Goal: Navigation & Orientation: Find specific page/section

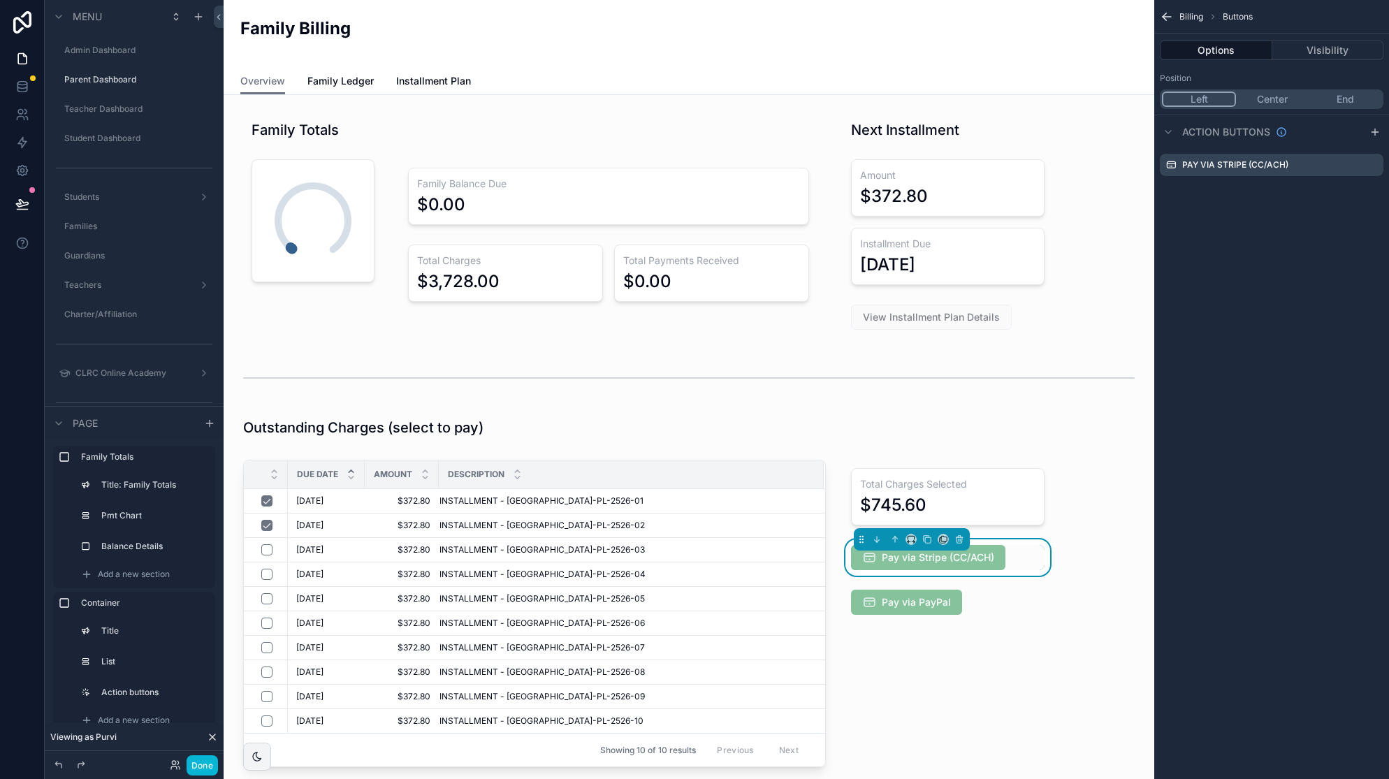
scroll to position [681, 0]
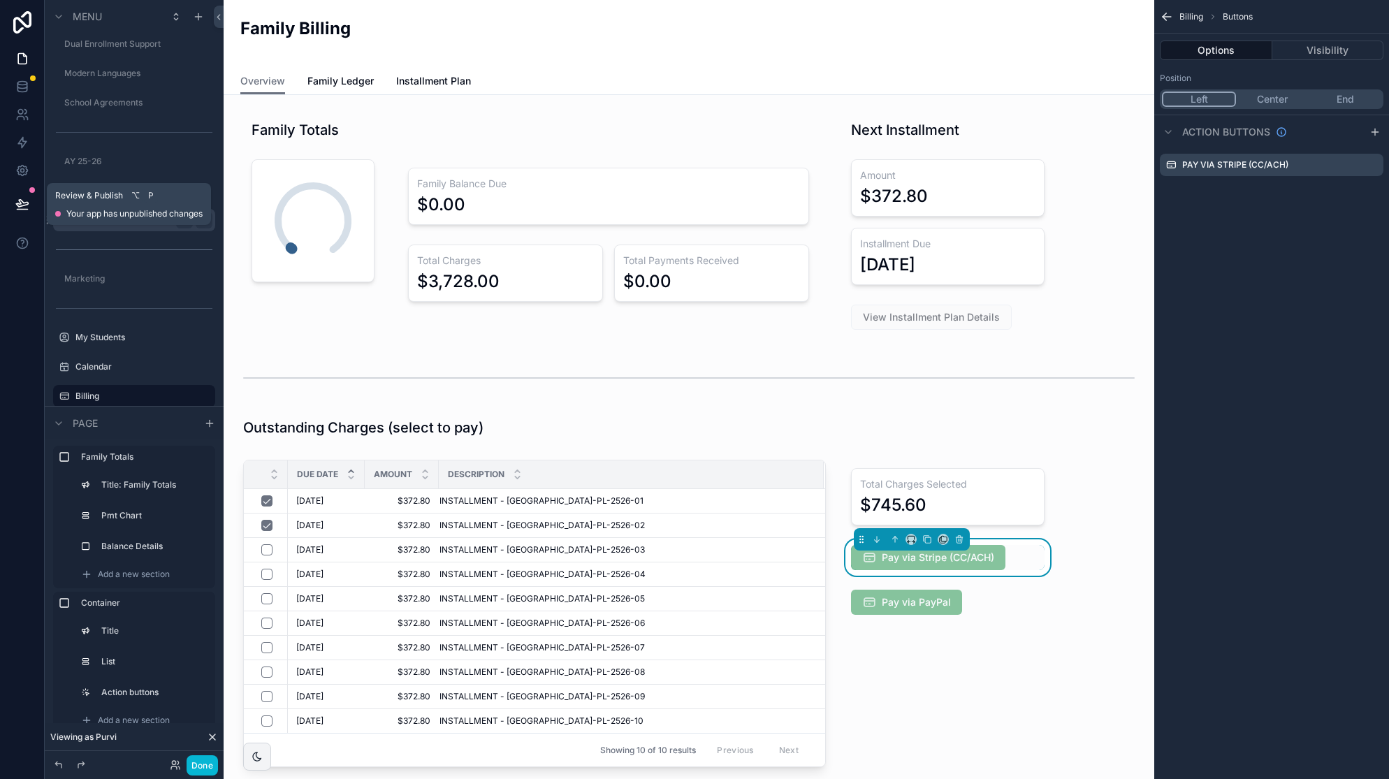
drag, startPoint x: 26, startPoint y: 201, endPoint x: 127, endPoint y: 210, distance: 101.7
click at [26, 201] on icon at bounding box center [22, 204] width 14 height 14
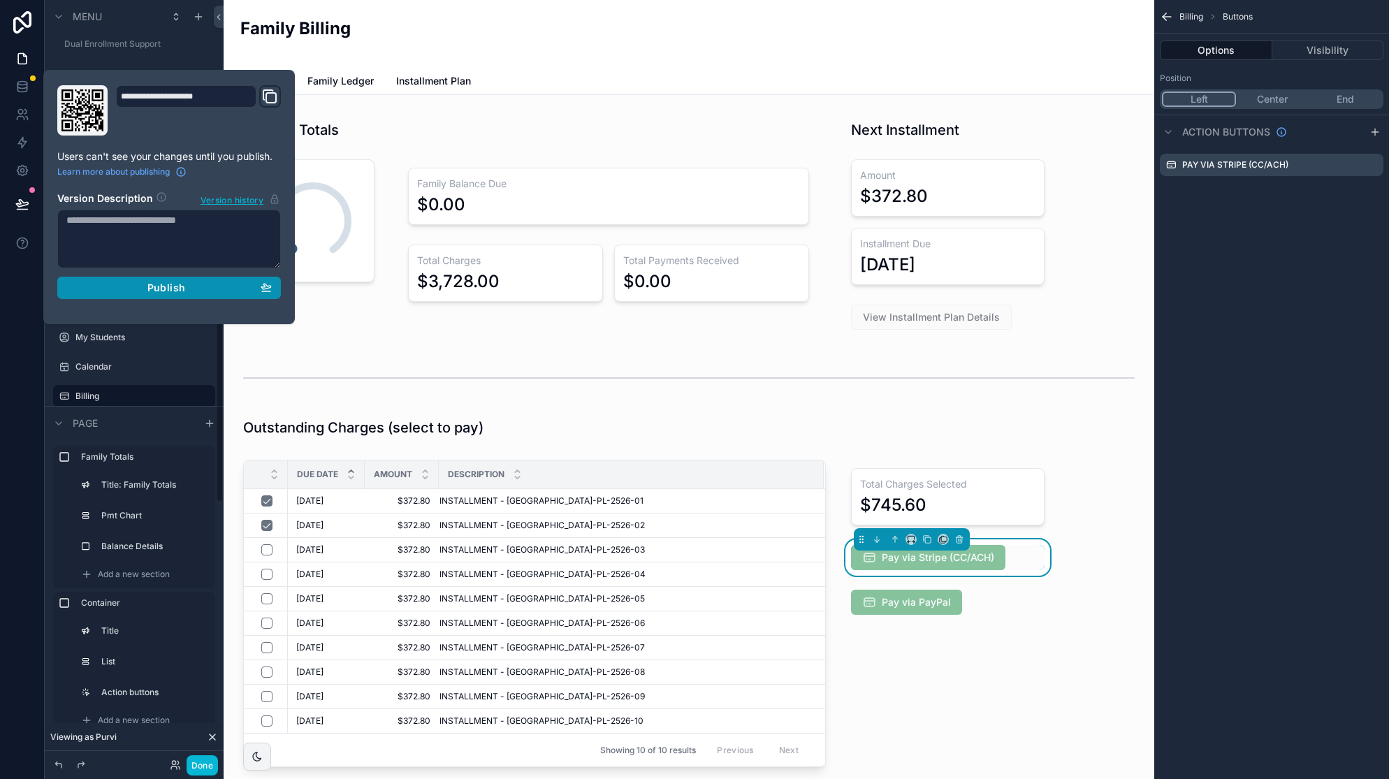
click at [161, 289] on span "Publish" at bounding box center [166, 288] width 38 height 13
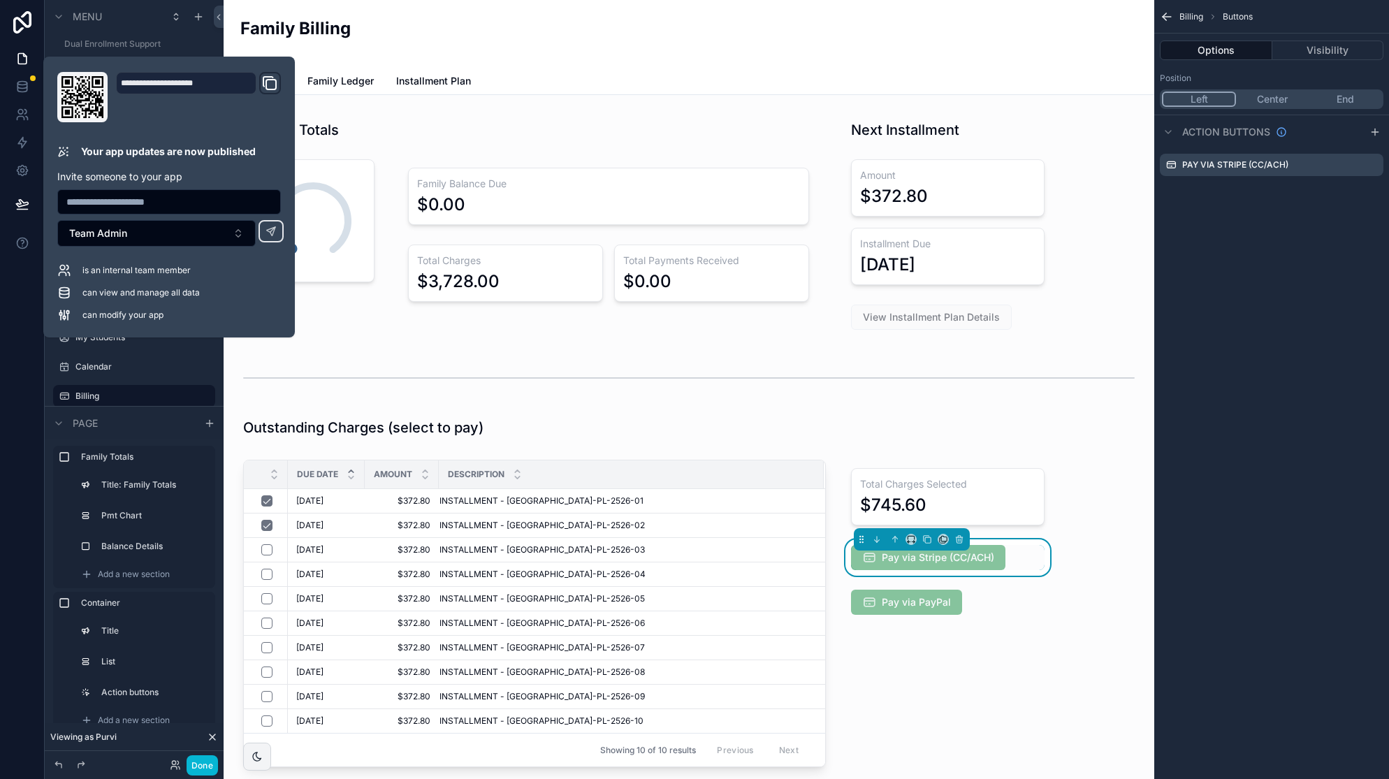
click at [679, 21] on div "Family Billing" at bounding box center [688, 34] width 897 height 34
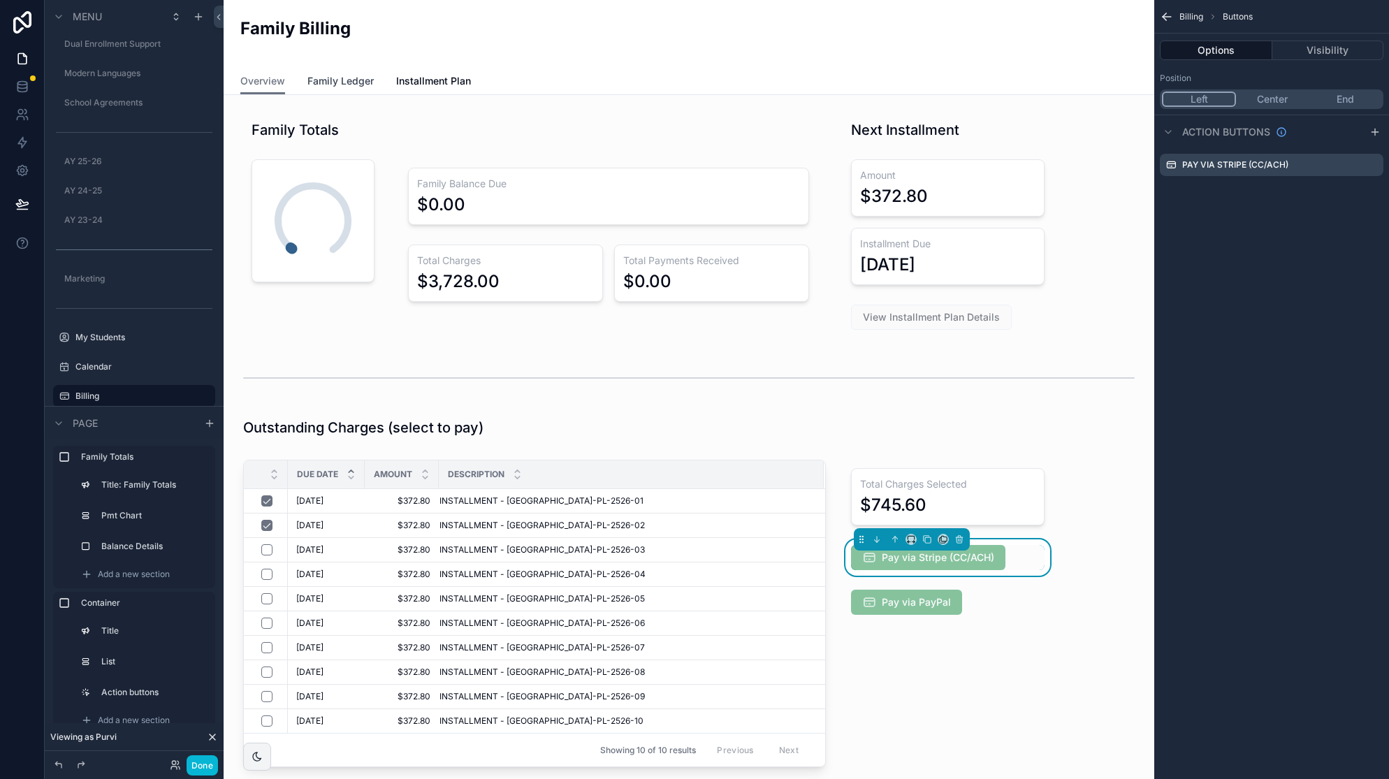
click at [342, 80] on span "Family Ledger" at bounding box center [340, 81] width 66 height 14
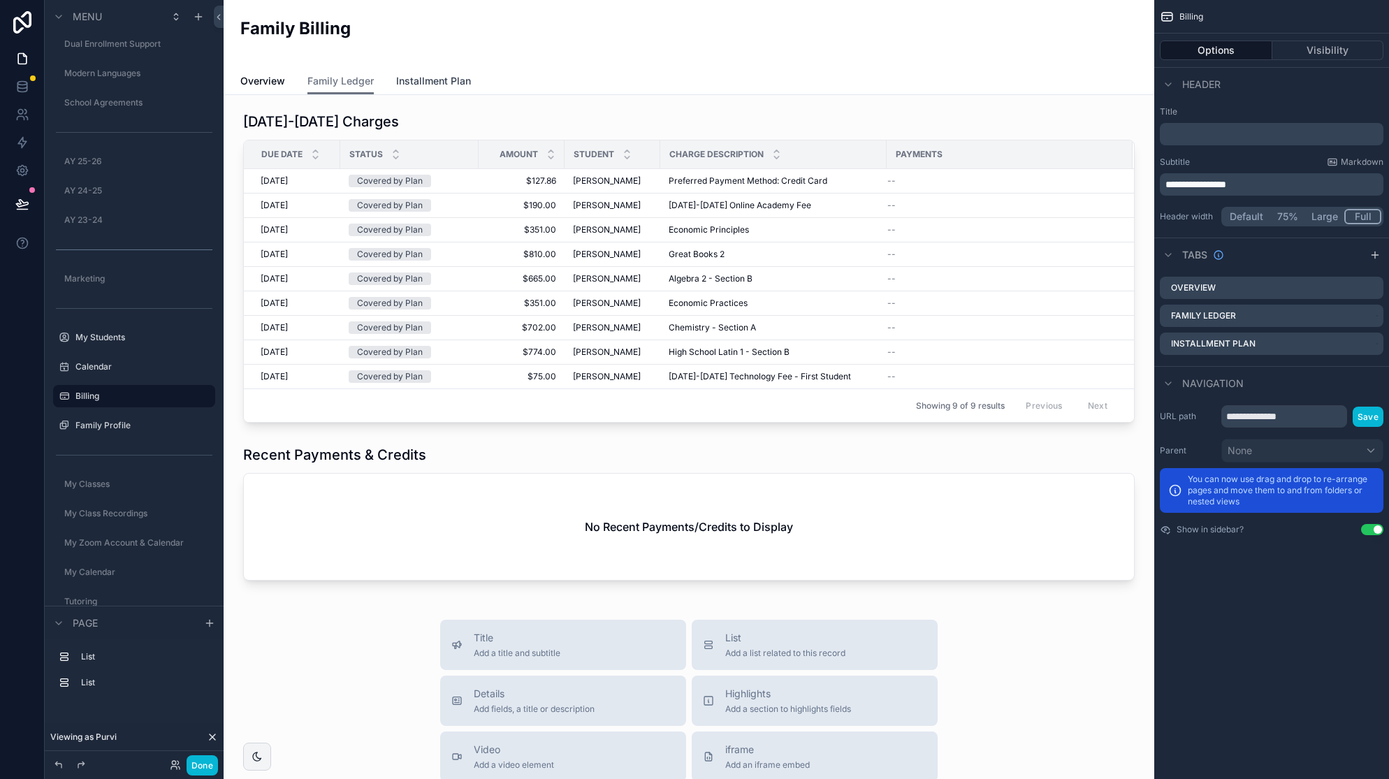
click at [437, 86] on span "Installment Plan" at bounding box center [433, 81] width 75 height 14
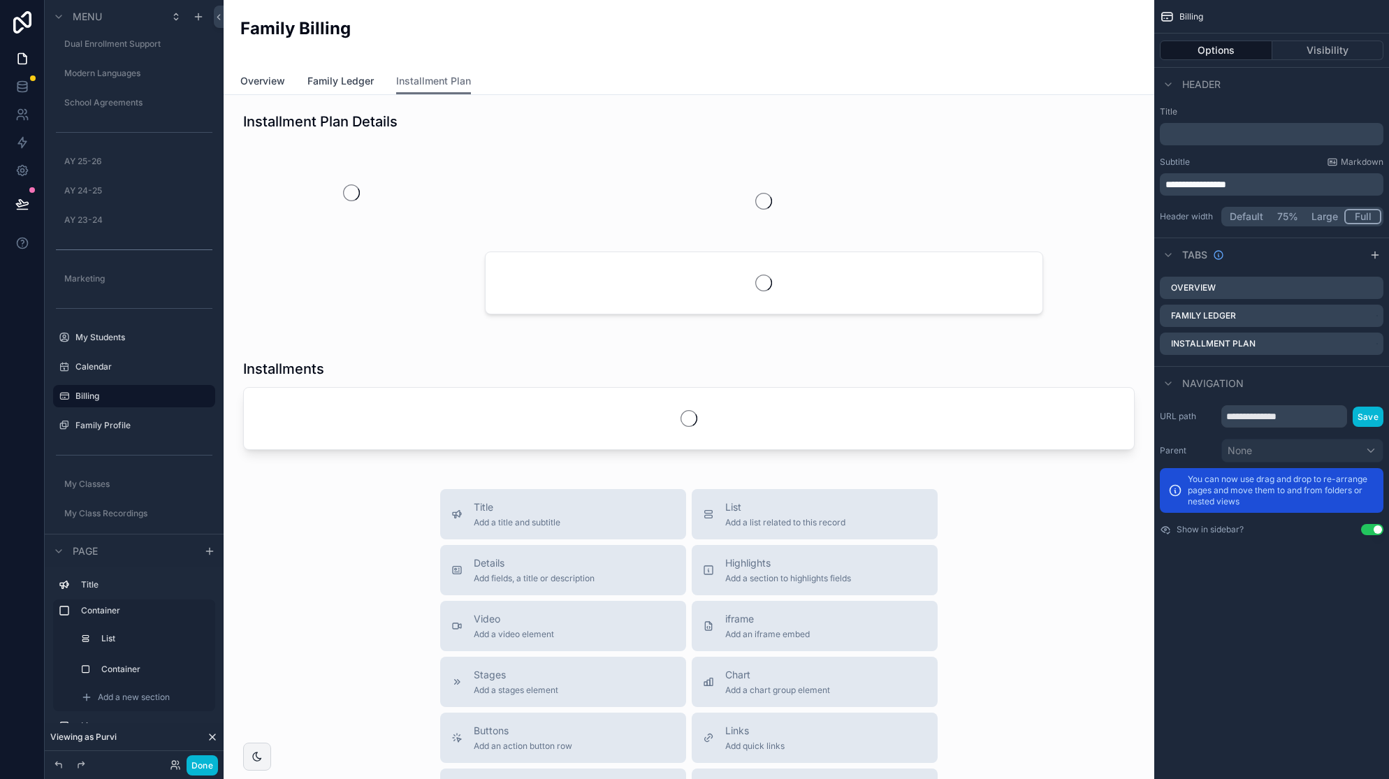
drag, startPoint x: 254, startPoint y: 80, endPoint x: 331, endPoint y: 81, distance: 76.9
click at [254, 80] on span "Overview" at bounding box center [262, 81] width 45 height 14
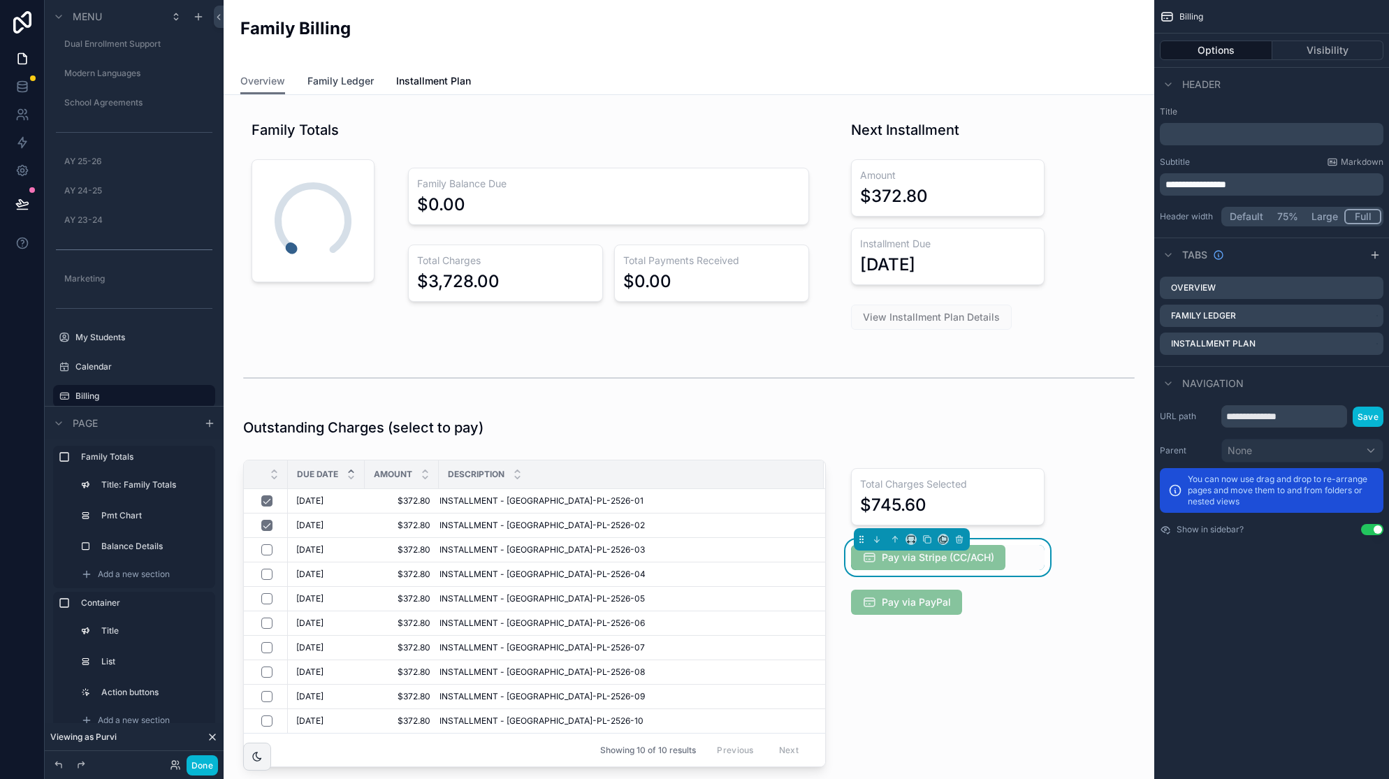
click at [342, 82] on span "Family Ledger" at bounding box center [340, 81] width 66 height 14
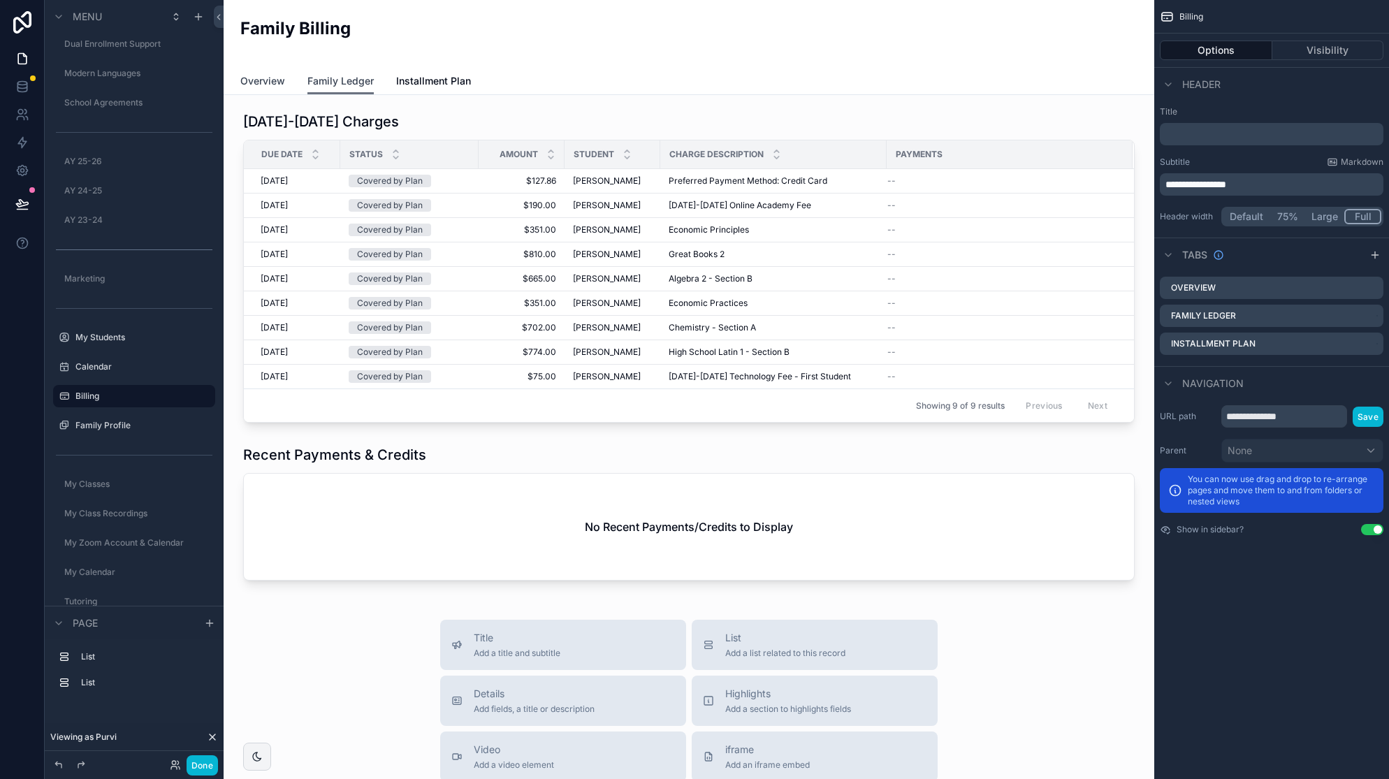
drag, startPoint x: 276, startPoint y: 80, endPoint x: 345, endPoint y: 81, distance: 69.2
click at [275, 80] on span "Overview" at bounding box center [262, 81] width 45 height 14
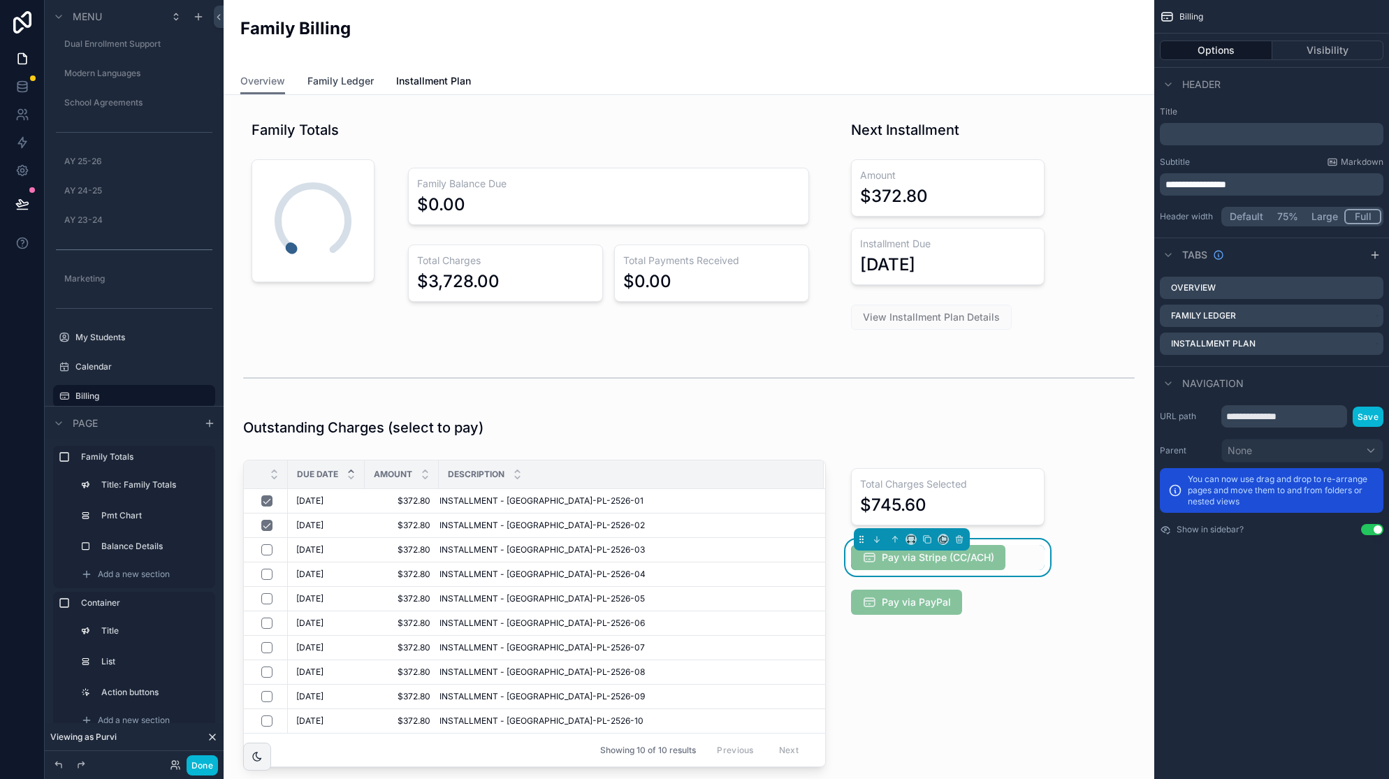
click at [345, 81] on span "Family Ledger" at bounding box center [340, 81] width 66 height 14
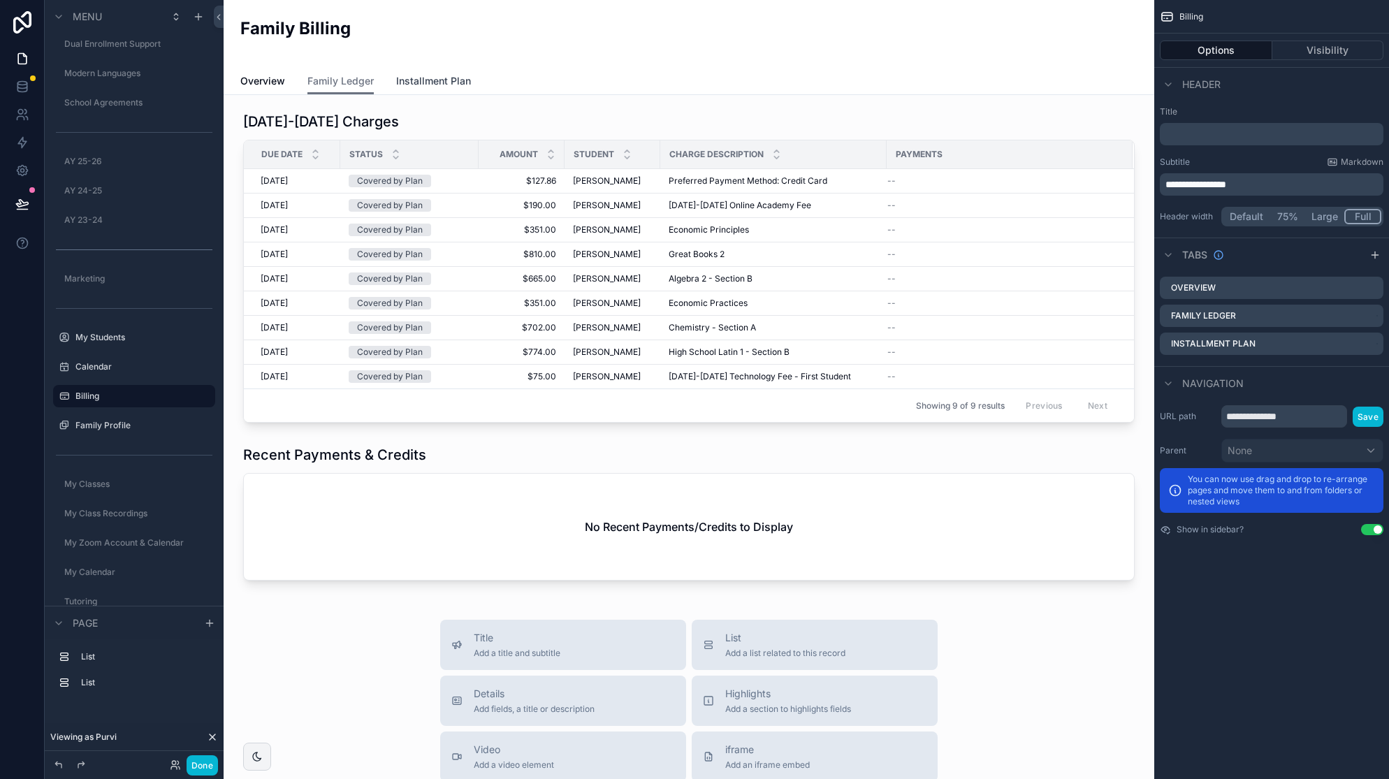
click at [430, 84] on span "Installment Plan" at bounding box center [433, 81] width 75 height 14
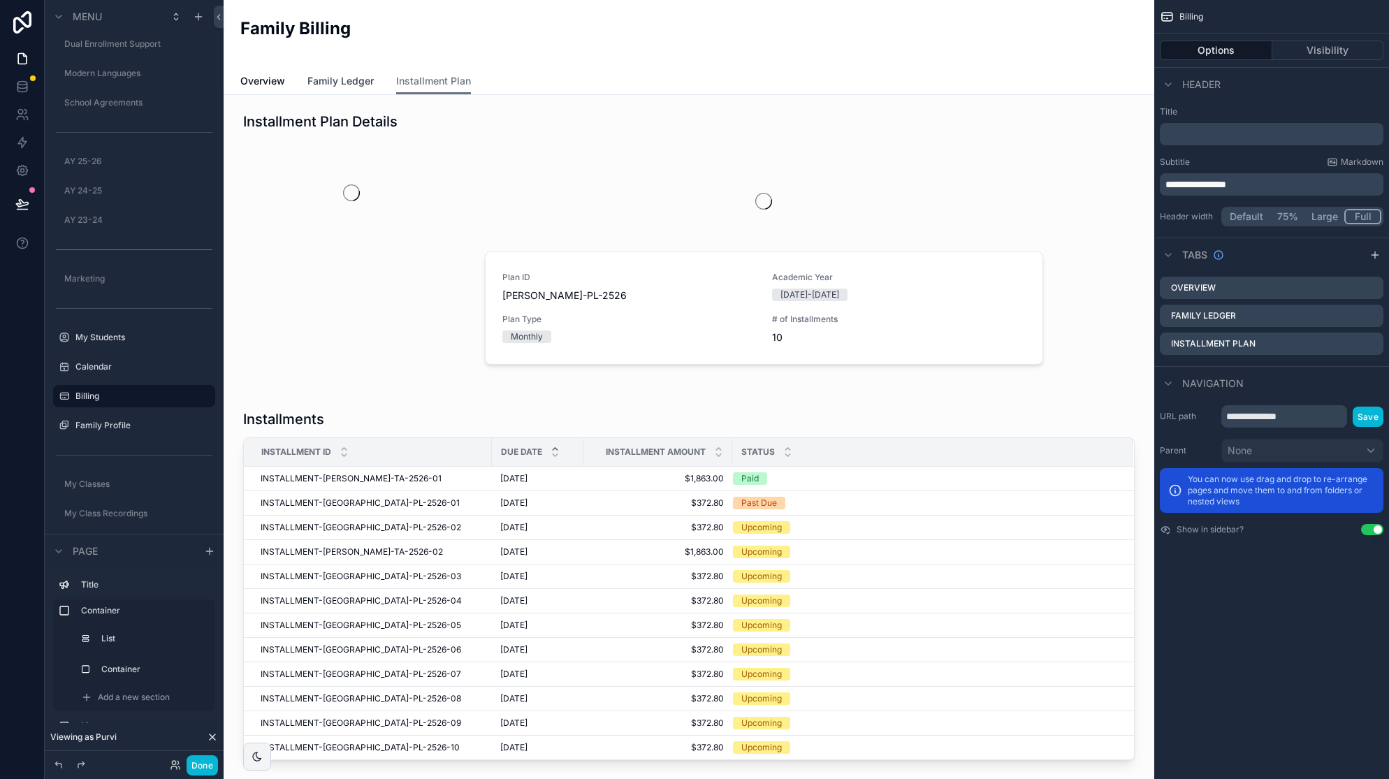
click at [337, 79] on span "Family Ledger" at bounding box center [340, 81] width 66 height 14
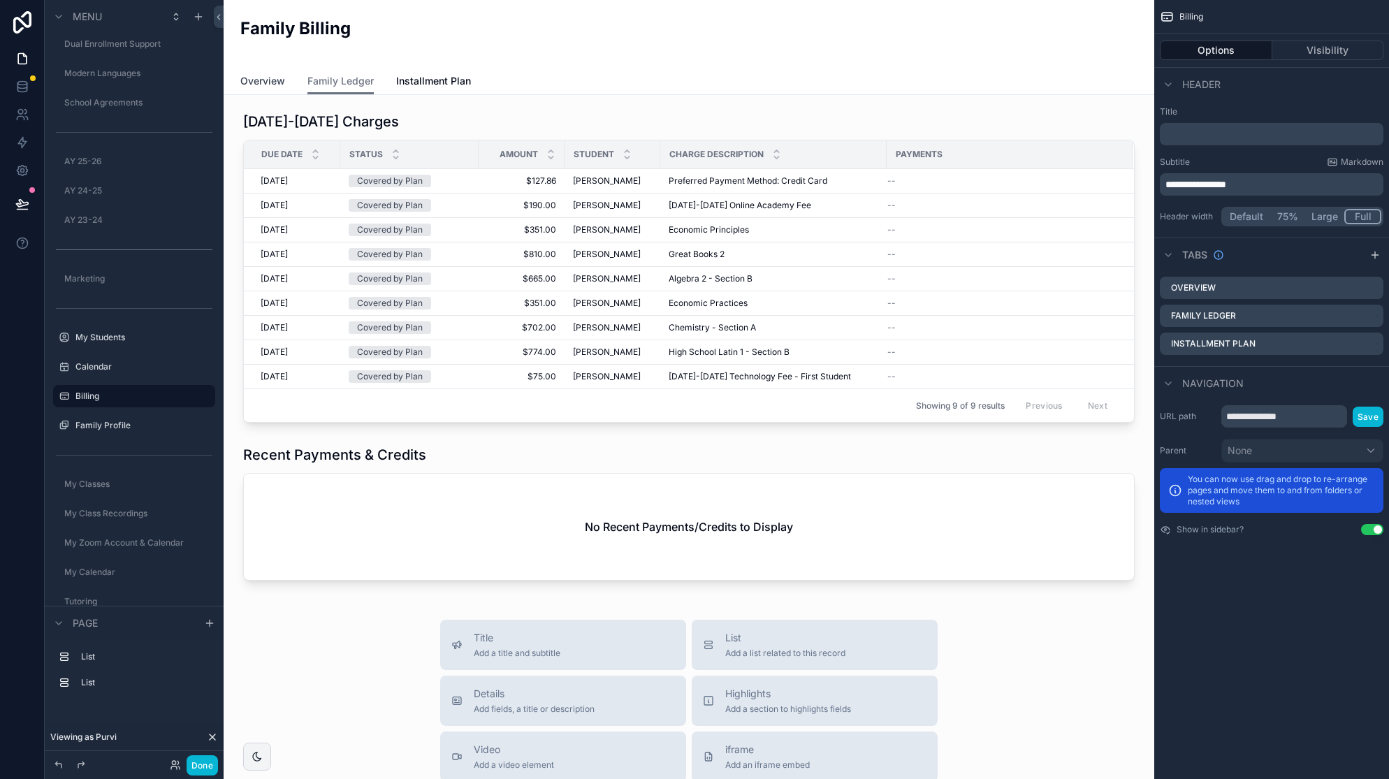
click at [270, 80] on span "Overview" at bounding box center [262, 81] width 45 height 14
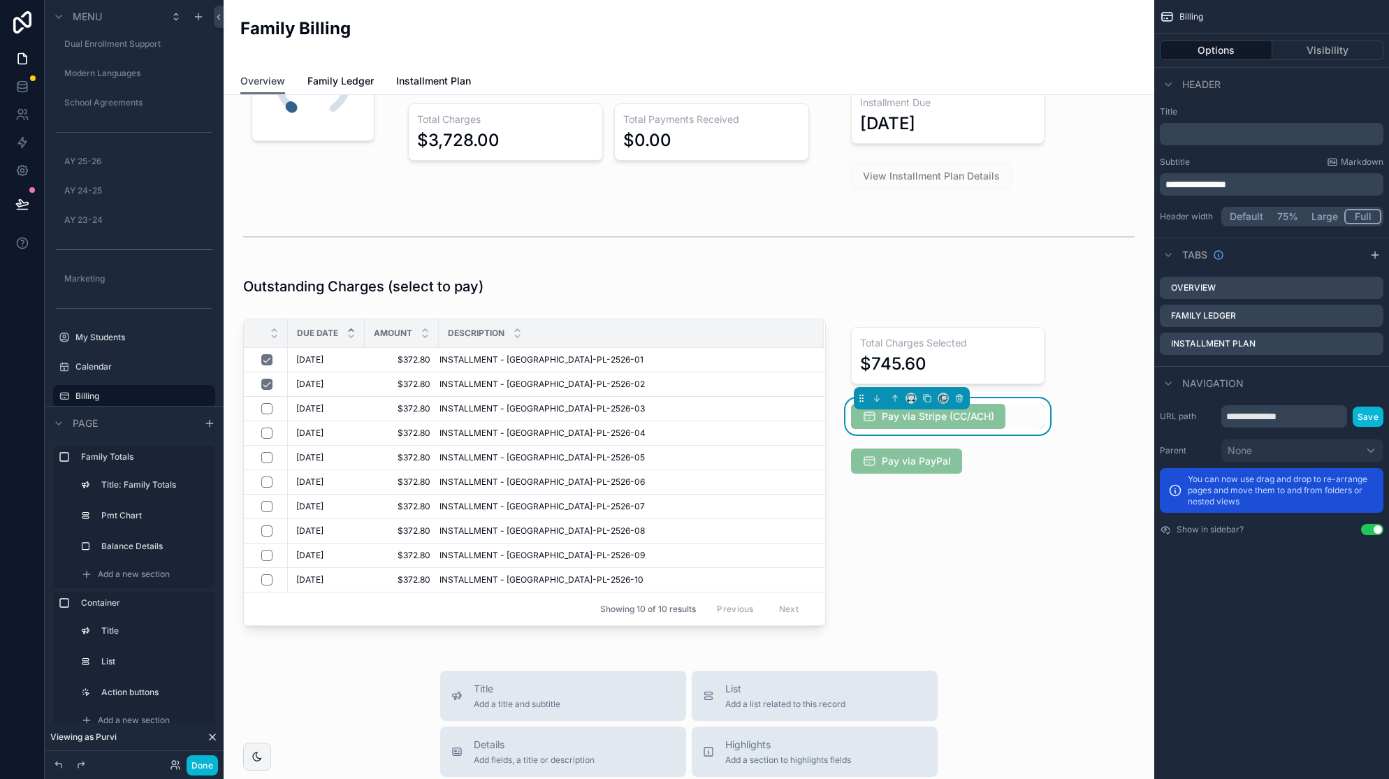
scroll to position [159, 0]
